Goal: Task Accomplishment & Management: Use online tool/utility

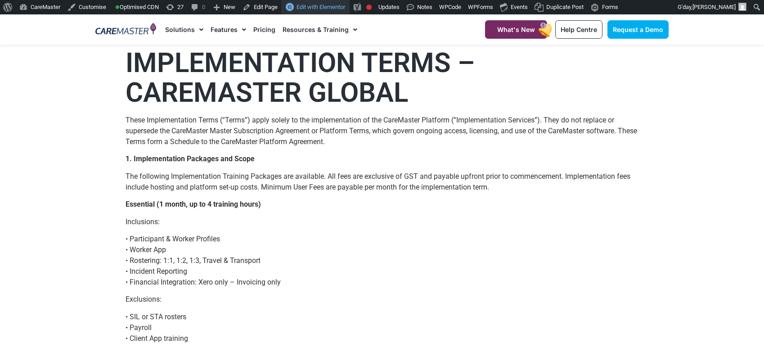
click at [307, 5] on div "Edit with Elementor" at bounding box center [315, 7] width 68 height 14
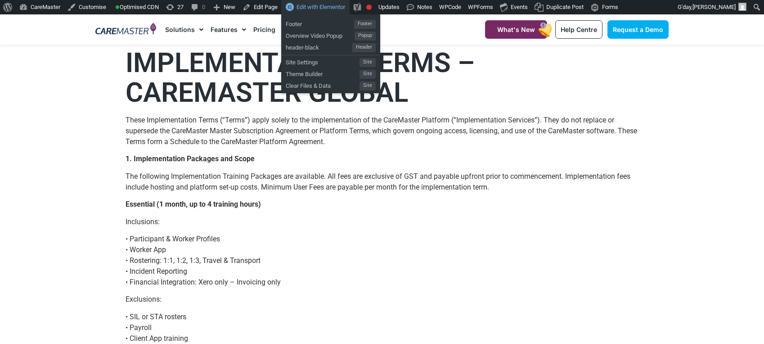
click at [325, 6] on span "Edit with Elementor" at bounding box center [320, 7] width 49 height 7
click at [345, 9] on span "Edit with Elementor" at bounding box center [320, 7] width 49 height 7
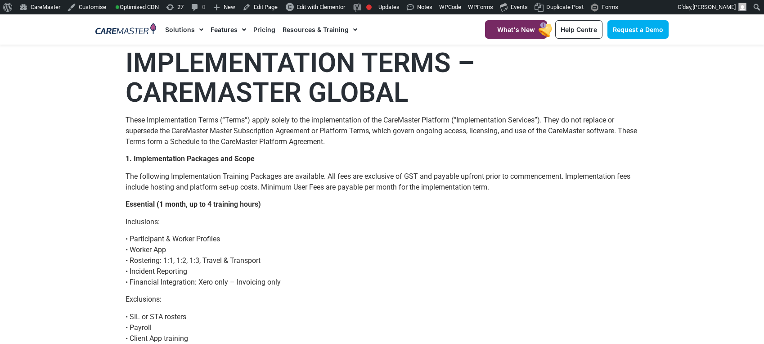
click at [423, 251] on p "• Participant & Worker Profiles • Worker App • Rostering: 1:1, 1:2, 1:3, Travel…" at bounding box center [381, 260] width 513 height 54
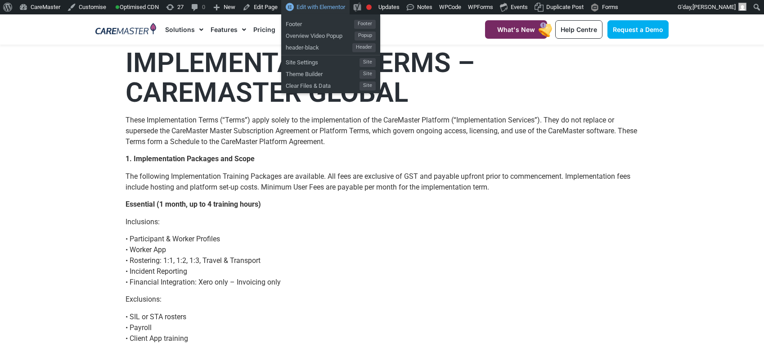
click at [327, 8] on span "Edit with Elementor" at bounding box center [320, 7] width 49 height 7
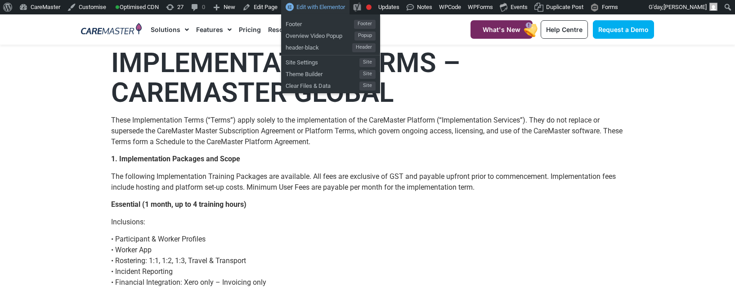
click at [345, 7] on span "Edit with Elementor" at bounding box center [320, 7] width 49 height 7
click at [332, 7] on span "Edit with Elementor" at bounding box center [320, 7] width 49 height 7
click at [335, 4] on span "Edit with Elementor" at bounding box center [320, 7] width 49 height 7
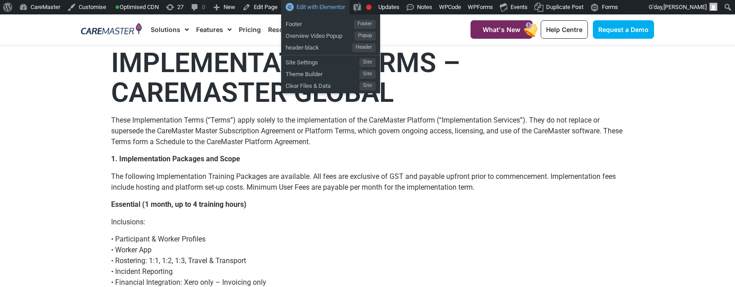
click at [329, 10] on span "Edit with Elementor" at bounding box center [320, 7] width 49 height 7
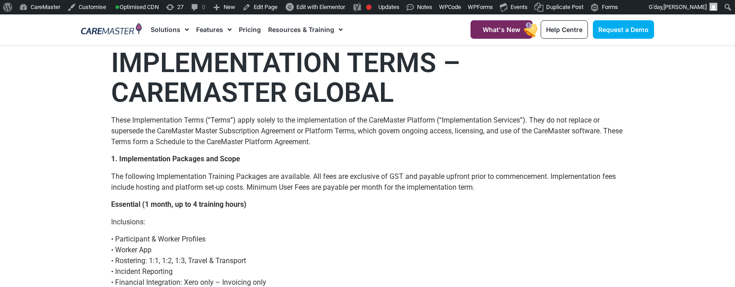
click at [472, 135] on p "These Implementation Terms (“Terms”) apply solely to the implementation of the …" at bounding box center [367, 131] width 513 height 32
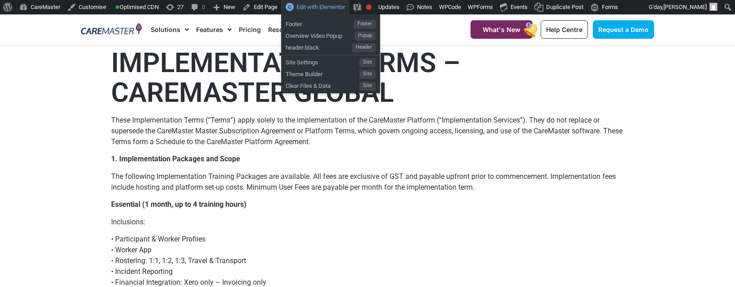
click at [332, 5] on span "Edit with Elementor" at bounding box center [320, 7] width 49 height 7
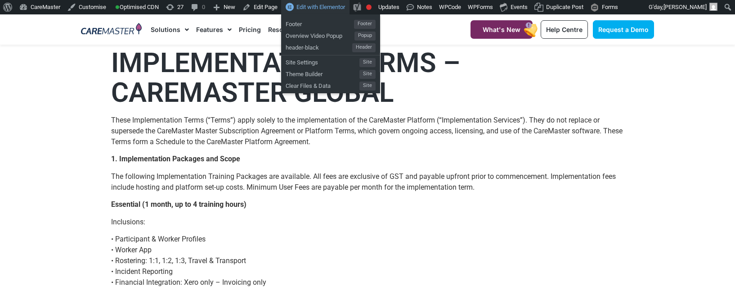
click at [303, 7] on div "Edit with Elementor" at bounding box center [315, 7] width 68 height 14
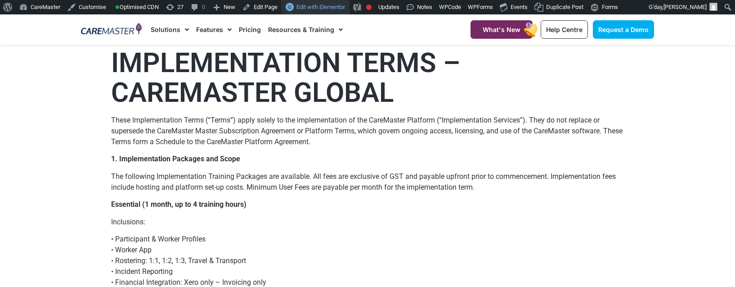
click at [333, 12] on div "Edit with Elementor" at bounding box center [315, 7] width 68 height 14
click at [274, 15] on link "Resources & Training" at bounding box center [305, 29] width 75 height 30
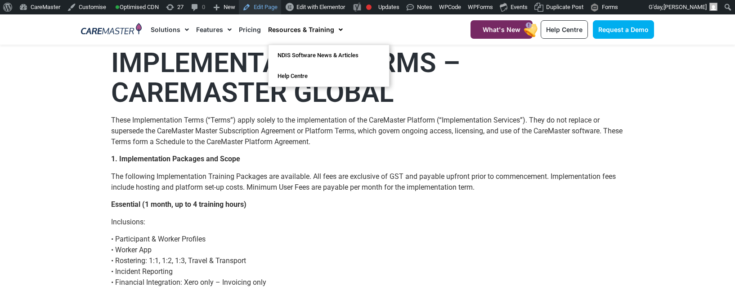
click at [274, 5] on link "Edit Page" at bounding box center [260, 7] width 42 height 14
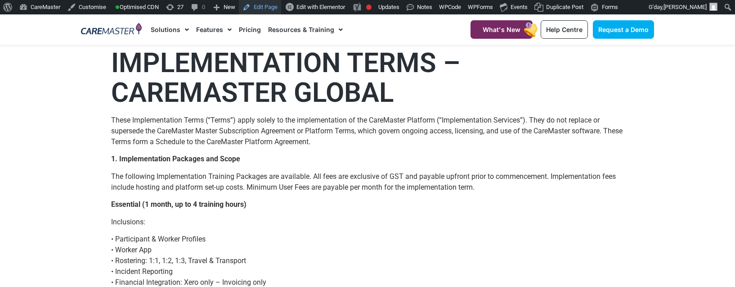
click at [274, 5] on link "Edit Page" at bounding box center [260, 7] width 42 height 14
